Goal: Information Seeking & Learning: Learn about a topic

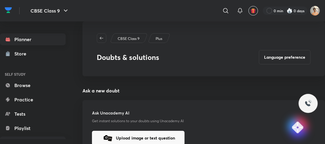
drag, startPoint x: 0, startPoint y: 0, endPoint x: 22, endPoint y: 39, distance: 45.1
click at [22, 39] on link "Planner" at bounding box center [33, 39] width 66 height 12
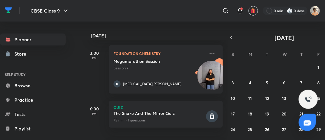
scroll to position [87, 0]
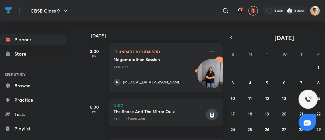
click at [177, 77] on div "Megamarathon Session Session 7 [MEDICAL_DATA][PERSON_NAME]" at bounding box center [159, 71] width 91 height 29
